Goal: Check status

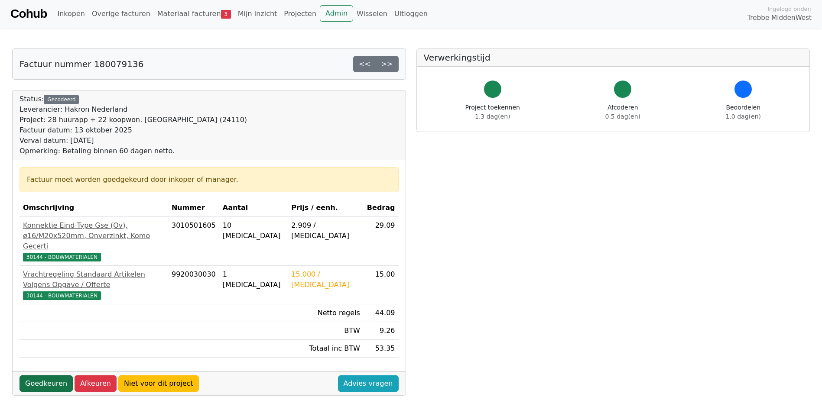
click at [52, 376] on link "Goedkeuren" at bounding box center [46, 384] width 53 height 16
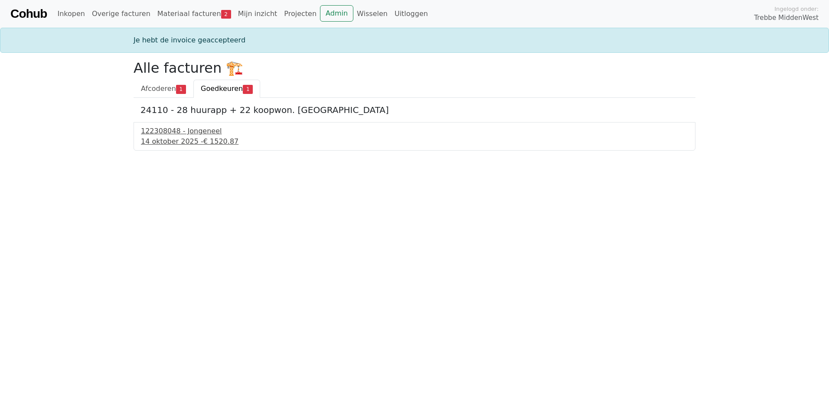
click at [194, 138] on div "14 oktober 2025 - € 1520.87" at bounding box center [414, 142] width 547 height 10
